Goal: Information Seeking & Learning: Learn about a topic

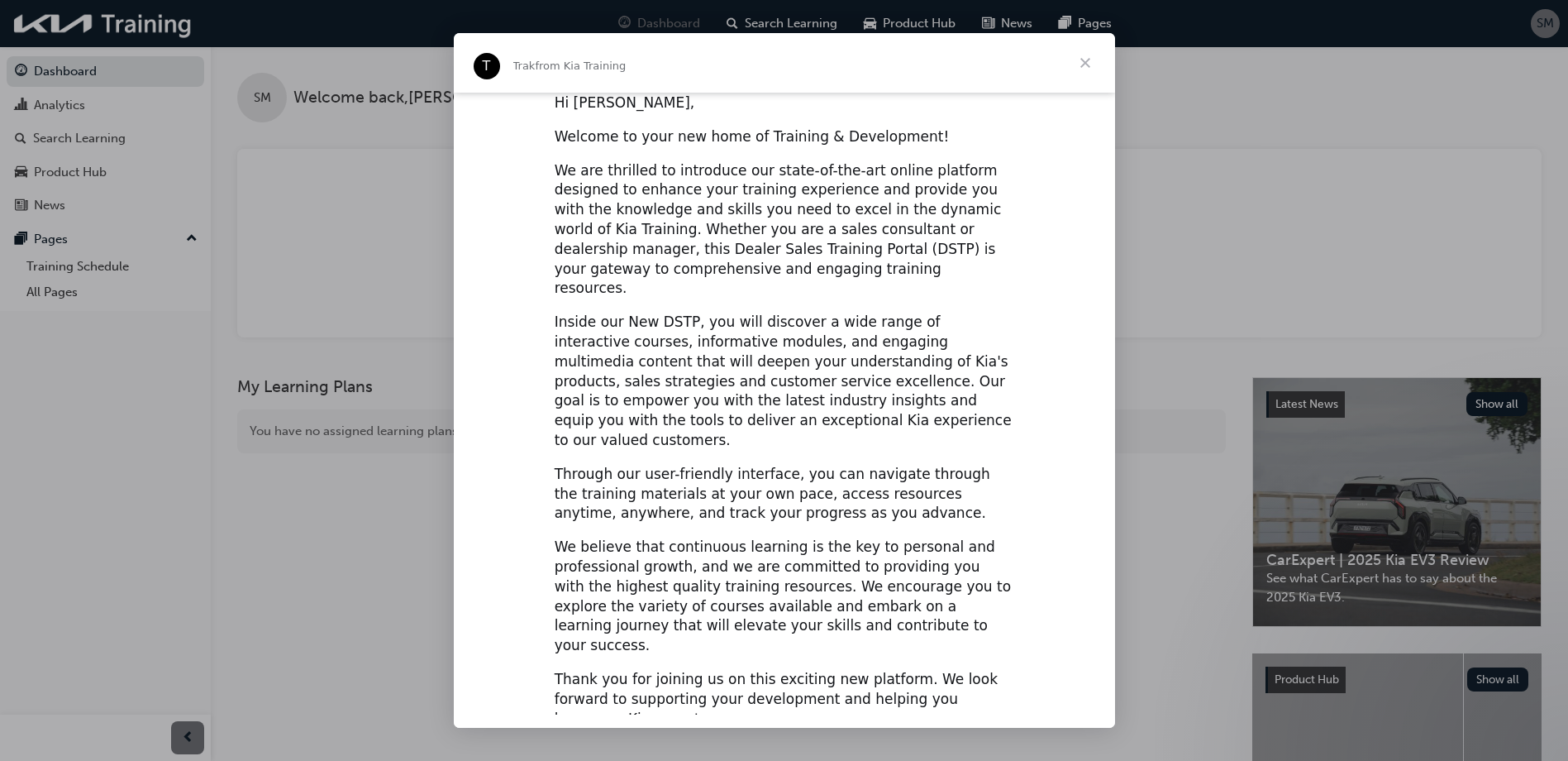
scroll to position [17, 0]
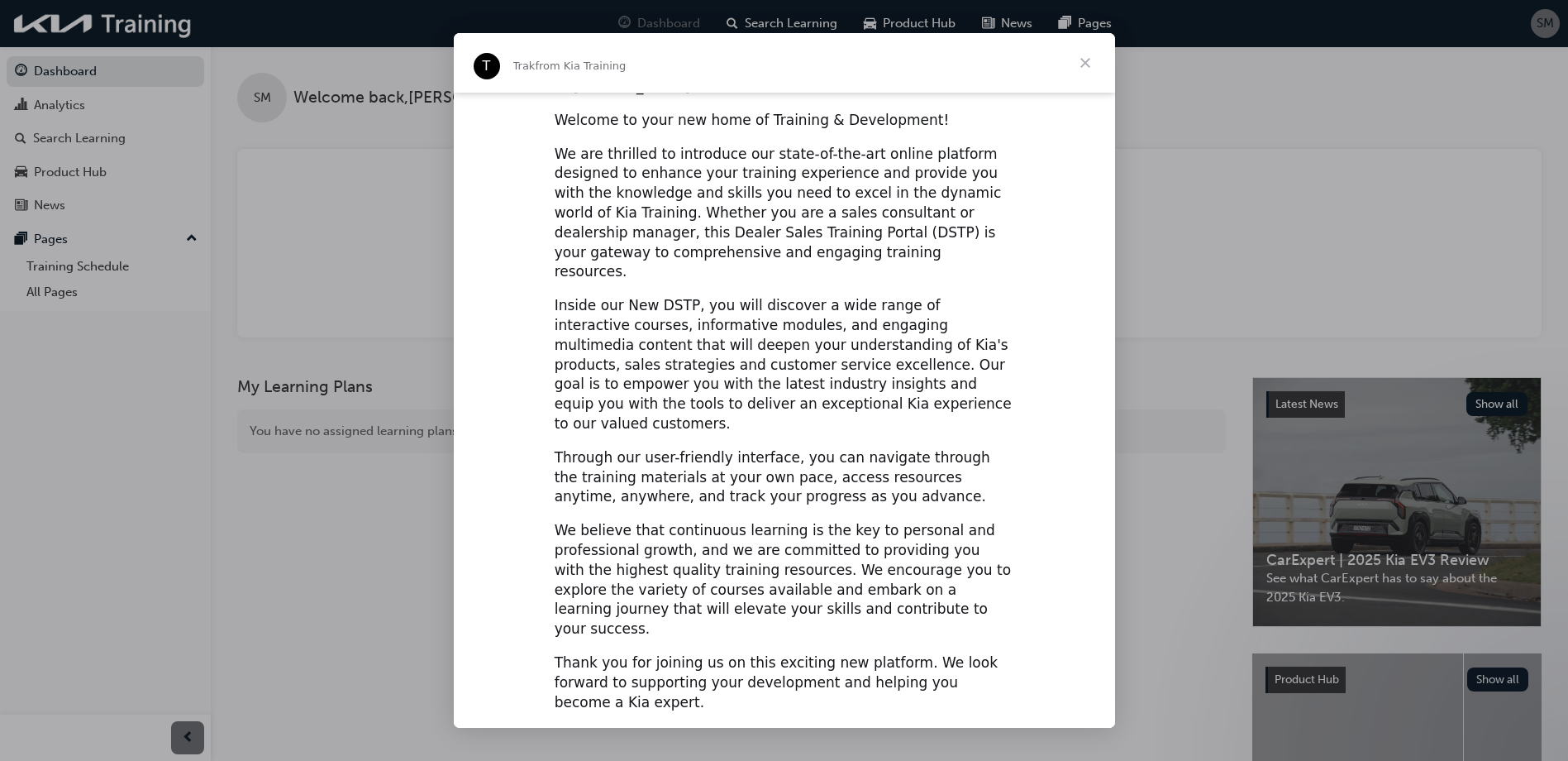
click at [1085, 60] on span "Close" at bounding box center [1085, 63] width 59 height 59
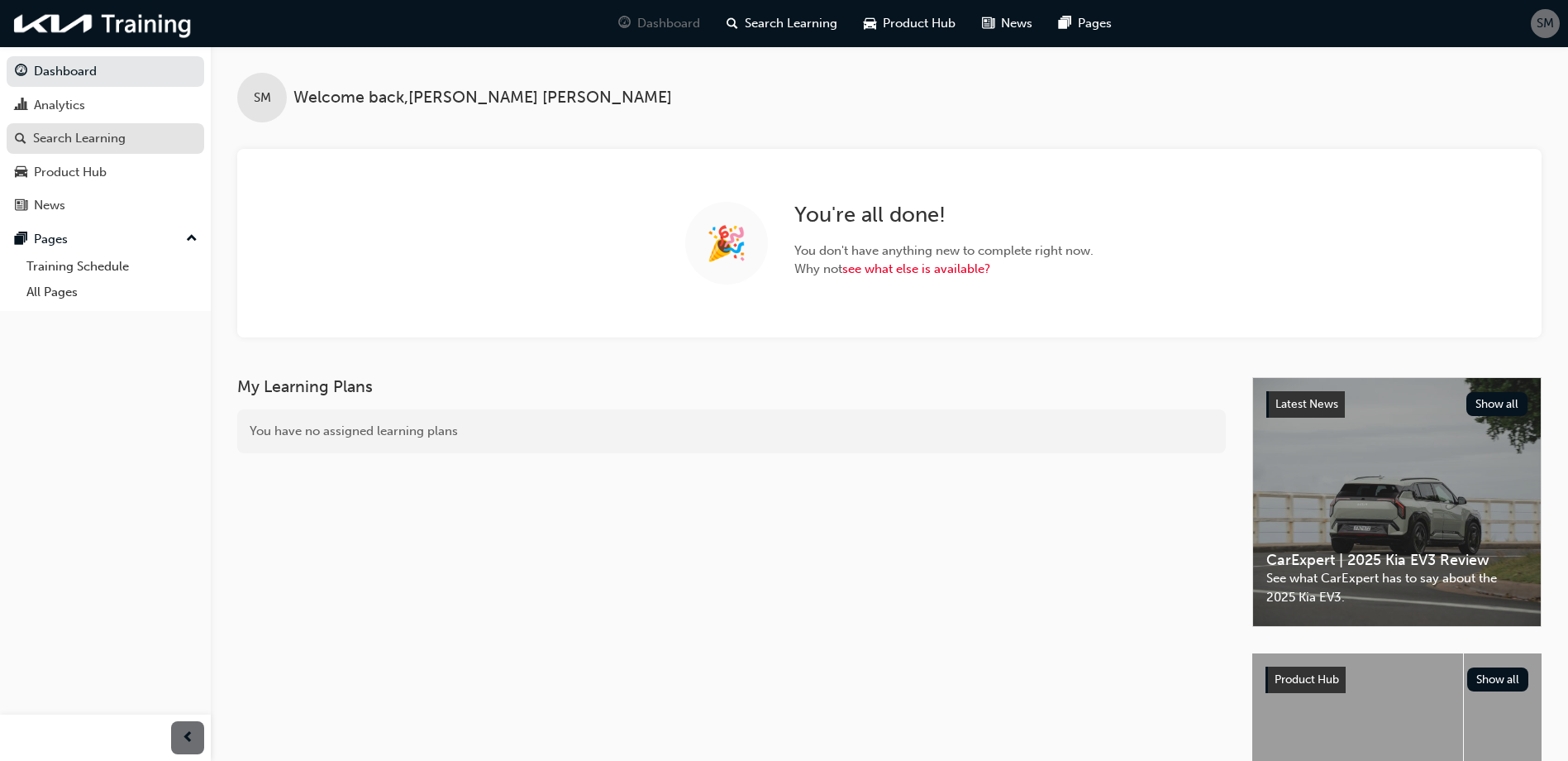
click at [97, 133] on div "Search Learning" at bounding box center [79, 138] width 92 height 19
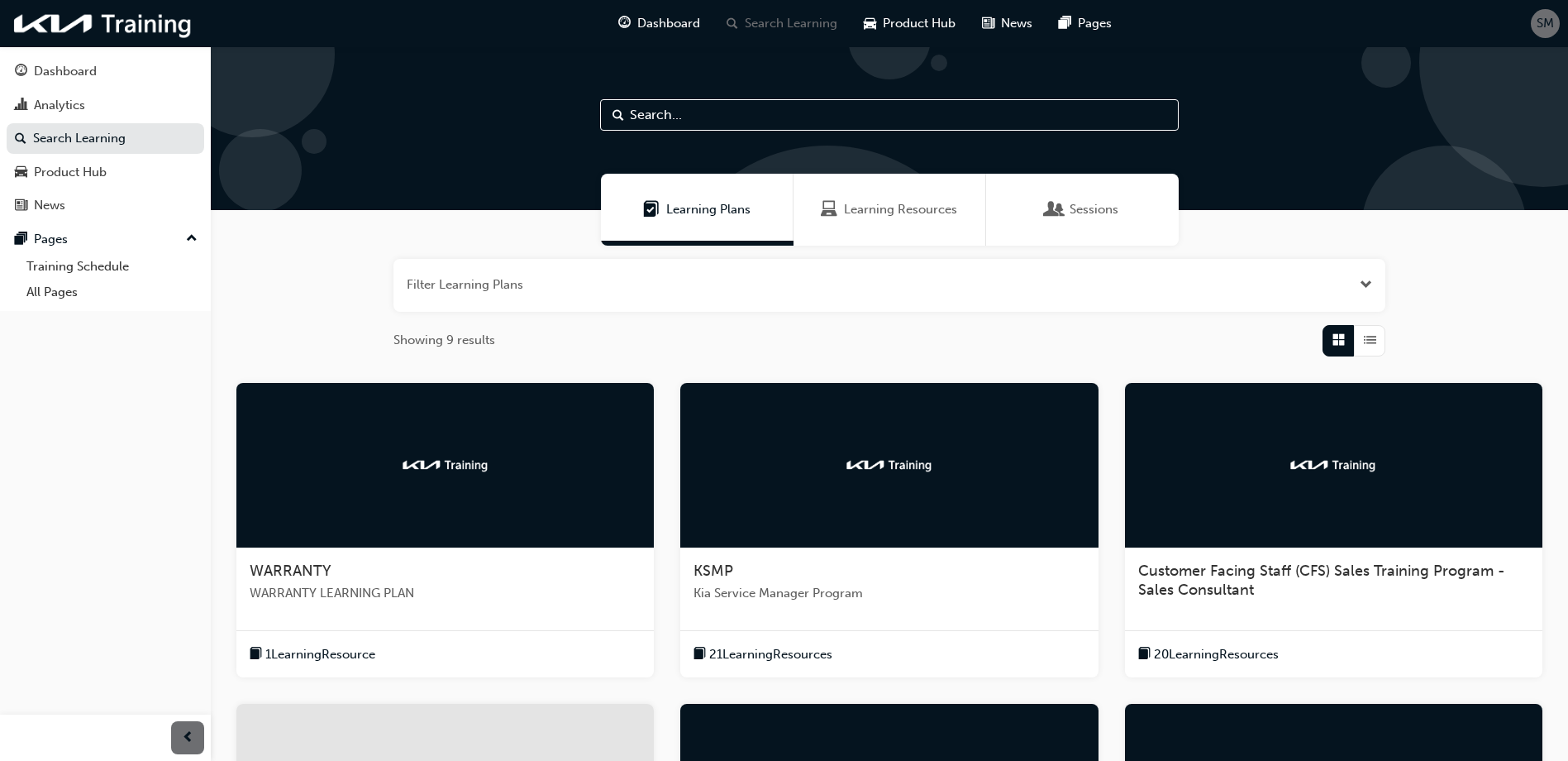
click at [484, 508] on div at bounding box center [445, 465] width 417 height 165
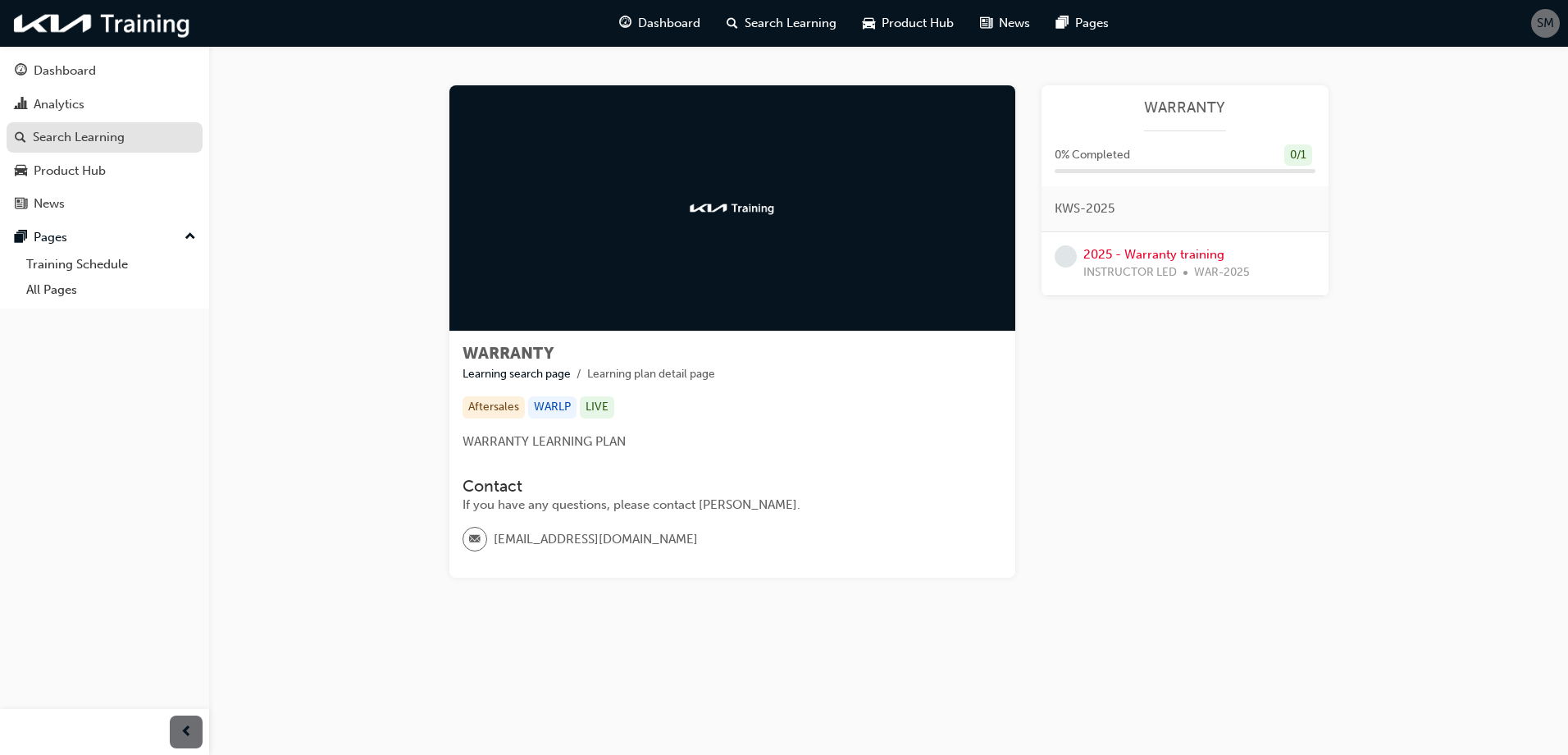
click at [56, 135] on div "Search Learning" at bounding box center [79, 137] width 92 height 19
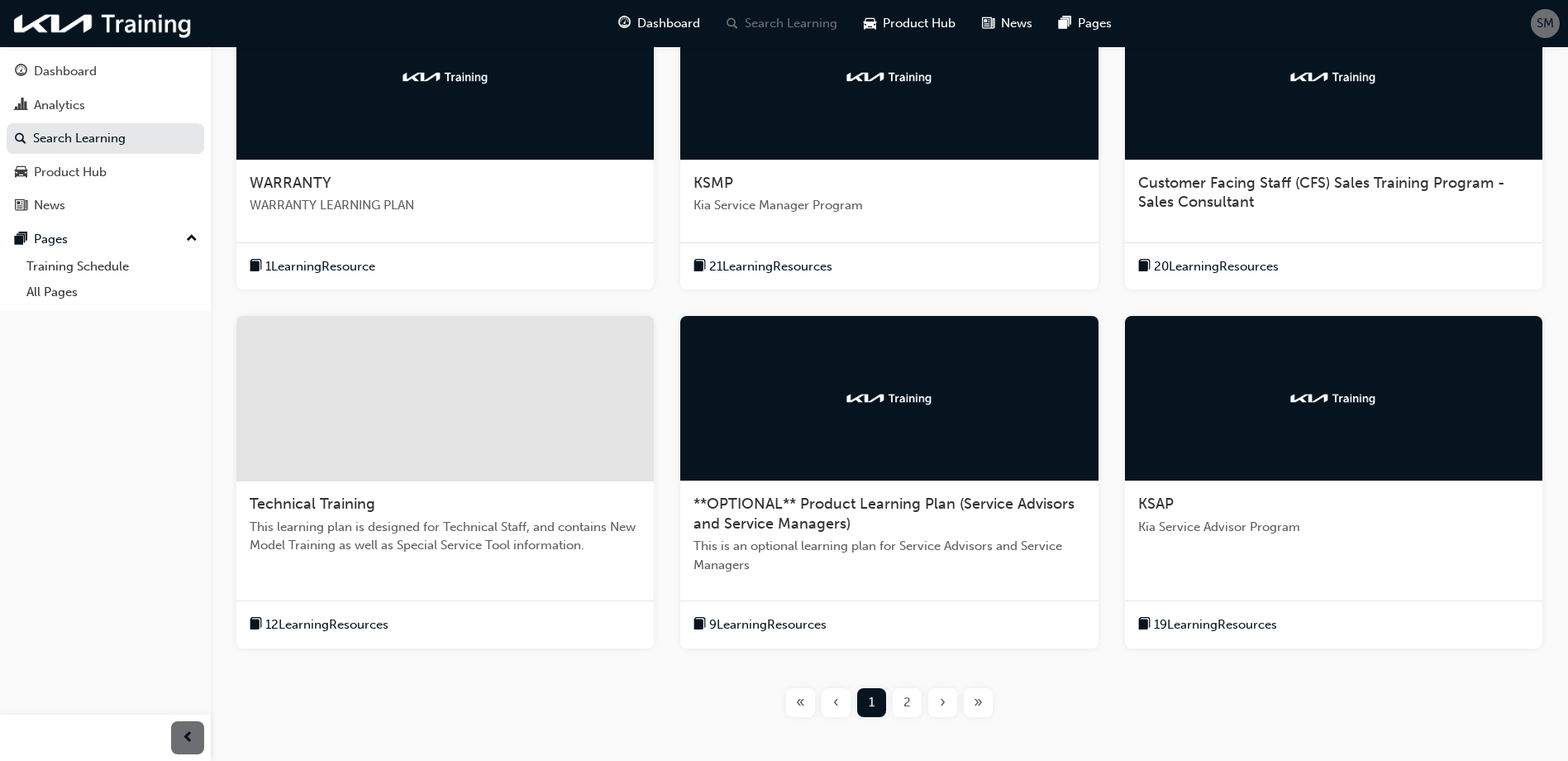
scroll to position [478, 0]
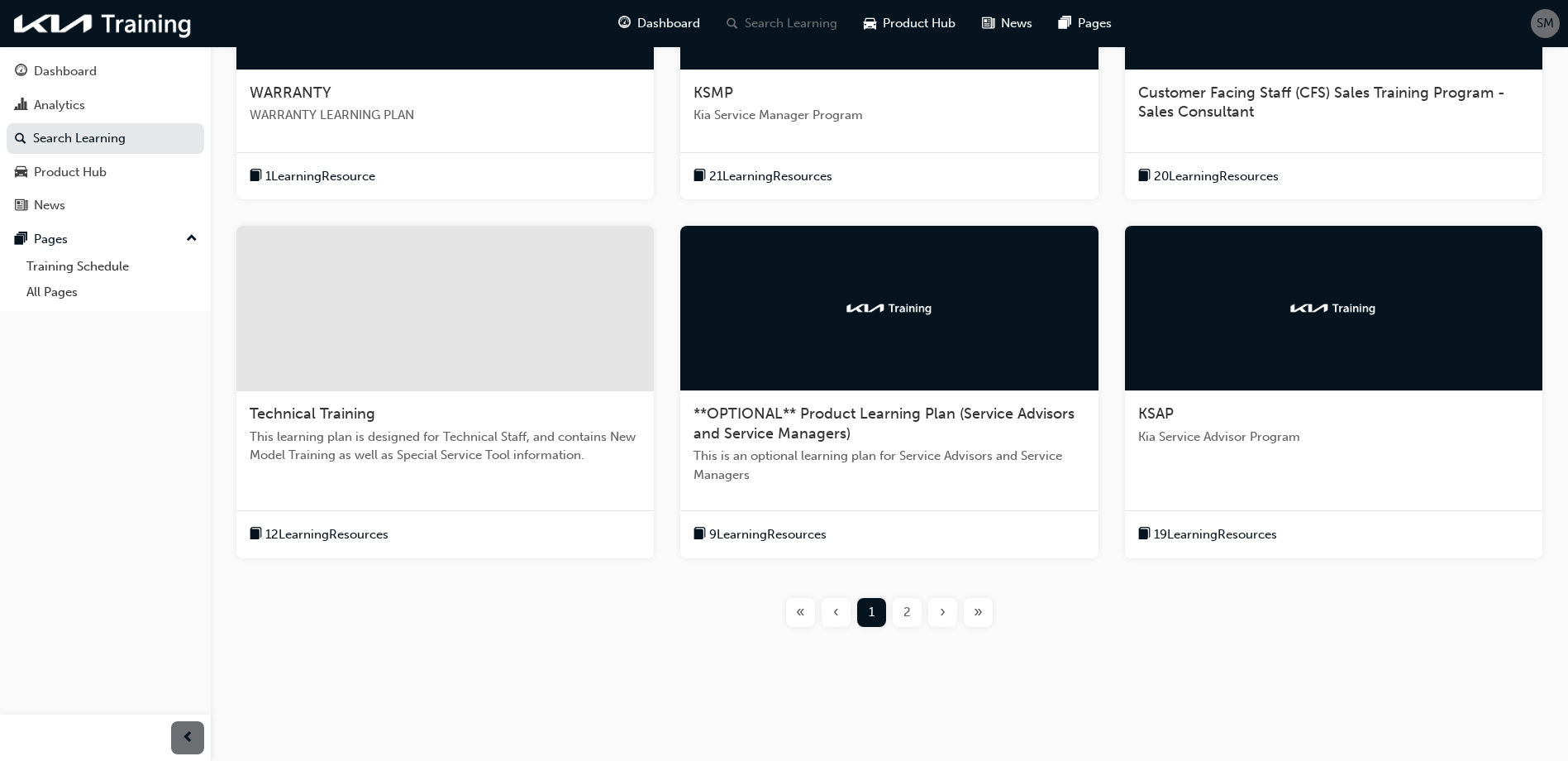
click at [903, 613] on div "2" at bounding box center [907, 612] width 29 height 29
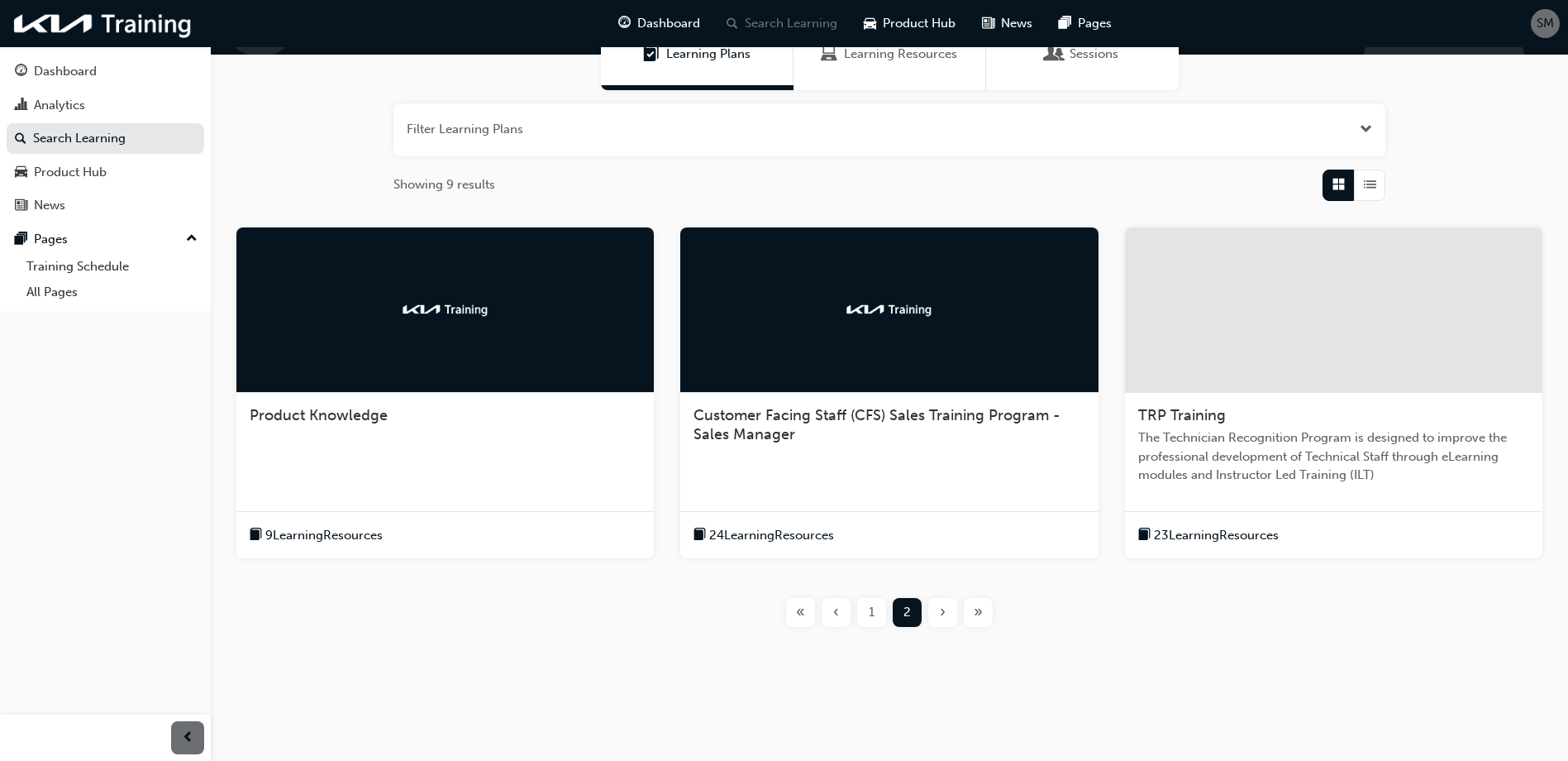
click at [317, 408] on span "Product Knowledge" at bounding box center [319, 415] width 138 height 18
